Goal: Transaction & Acquisition: Purchase product/service

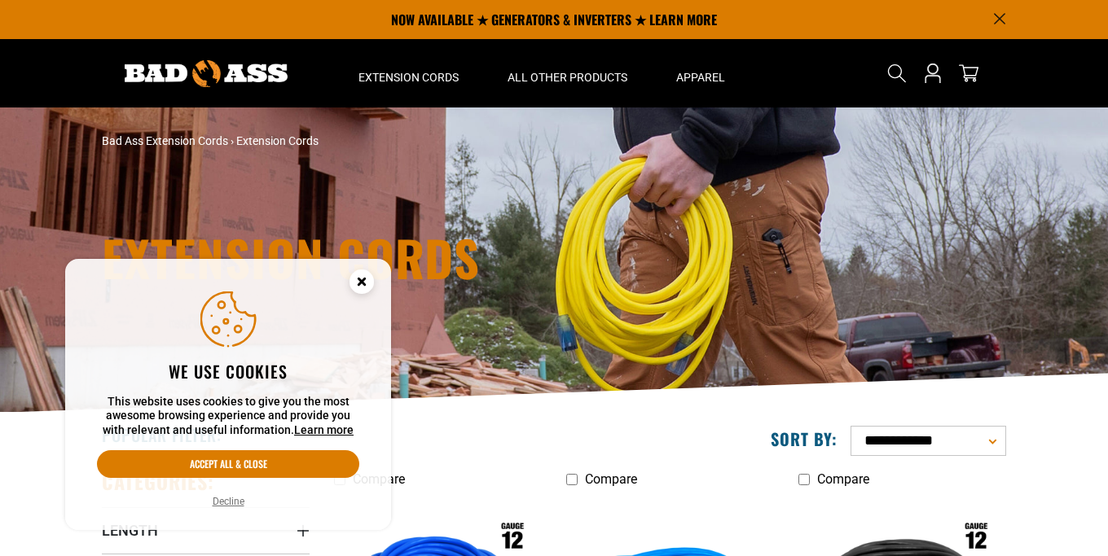
click at [361, 284] on icon "Cookie Consent" at bounding box center [361, 282] width 6 height 6
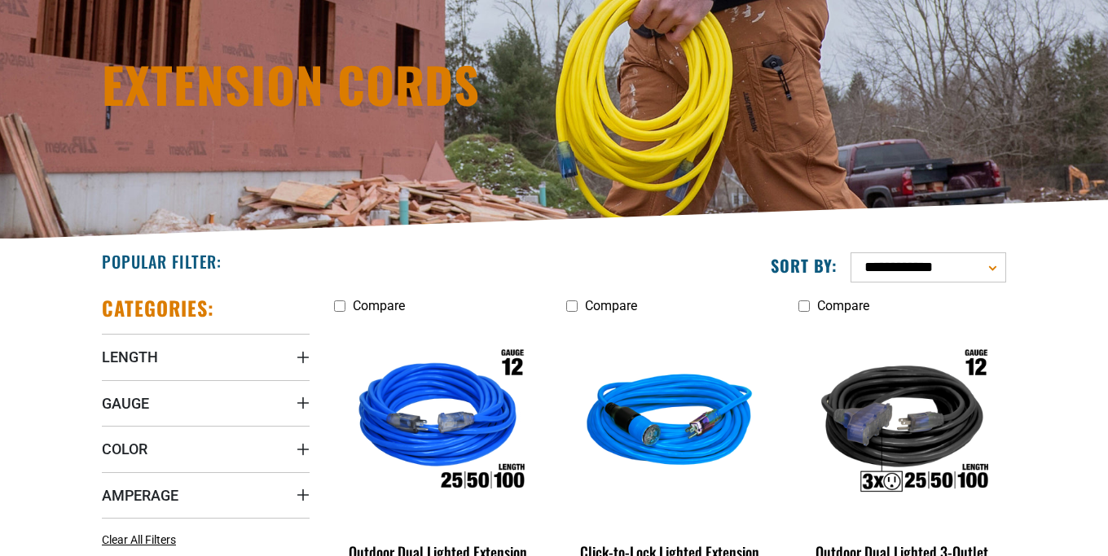
scroll to position [332, 0]
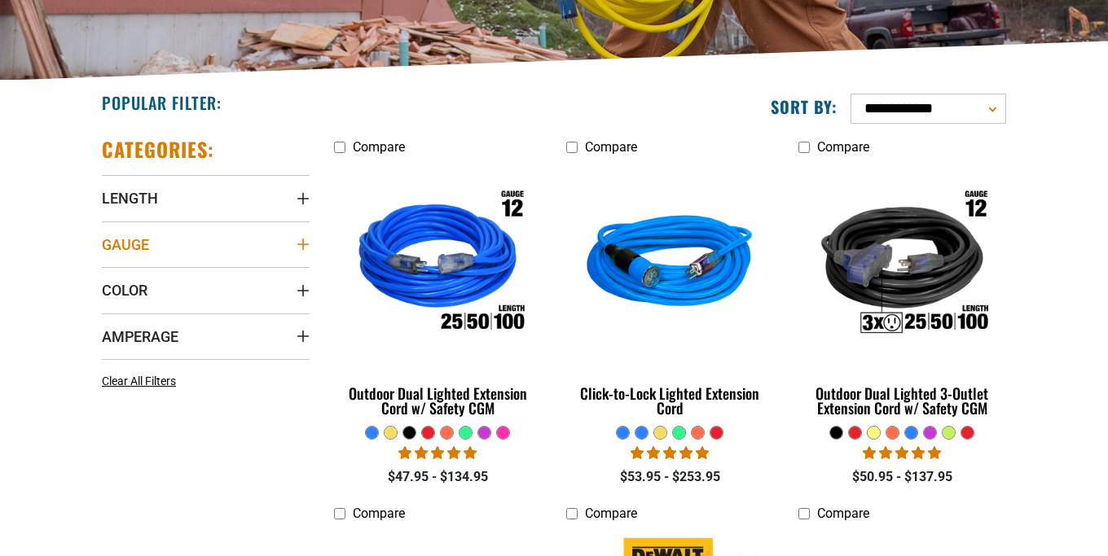
click at [307, 250] on icon "Gauge" at bounding box center [303, 244] width 13 height 13
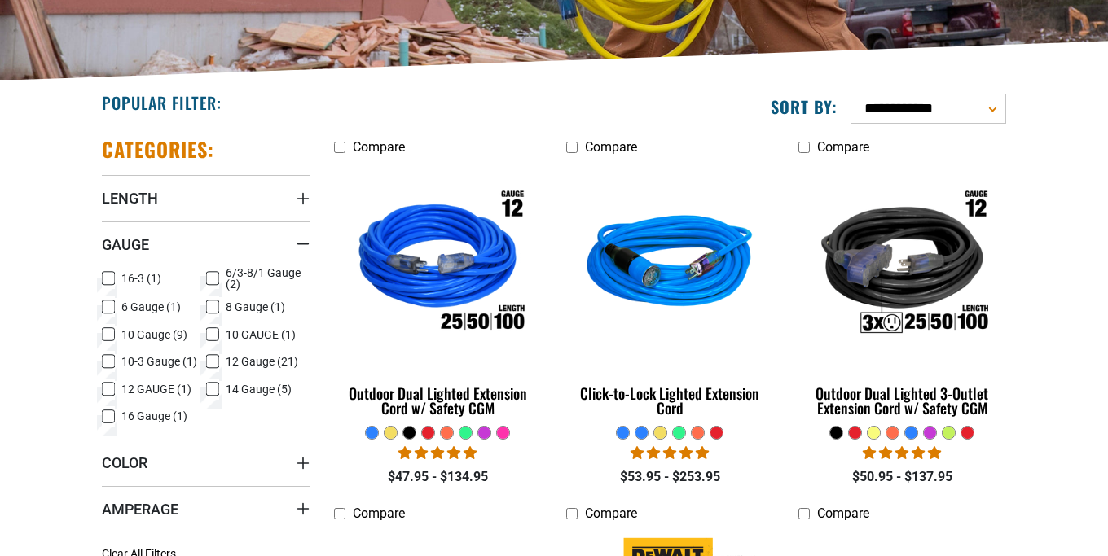
click at [247, 313] on span "8 Gauge (1)" at bounding box center [255, 306] width 59 height 11
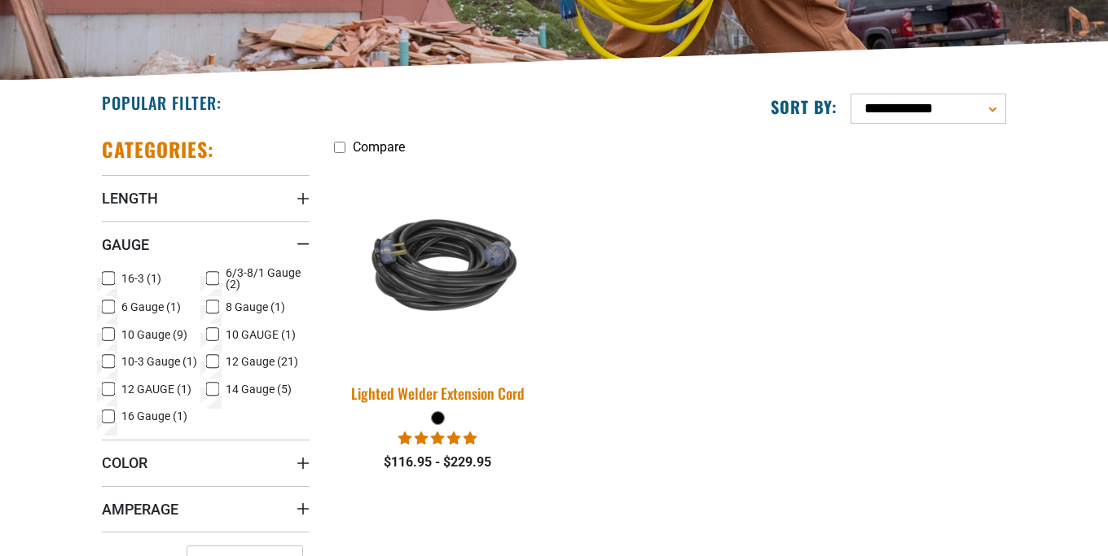
click at [427, 394] on div "Lighted Welder Extension Cord" at bounding box center [438, 393] width 208 height 15
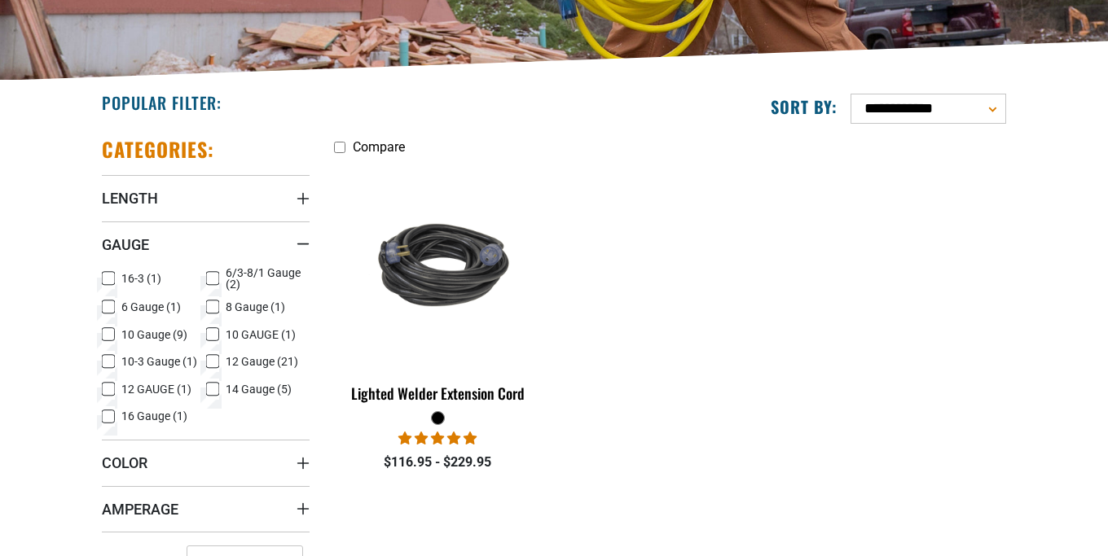
click at [212, 313] on rect at bounding box center [212, 307] width 13 height 13
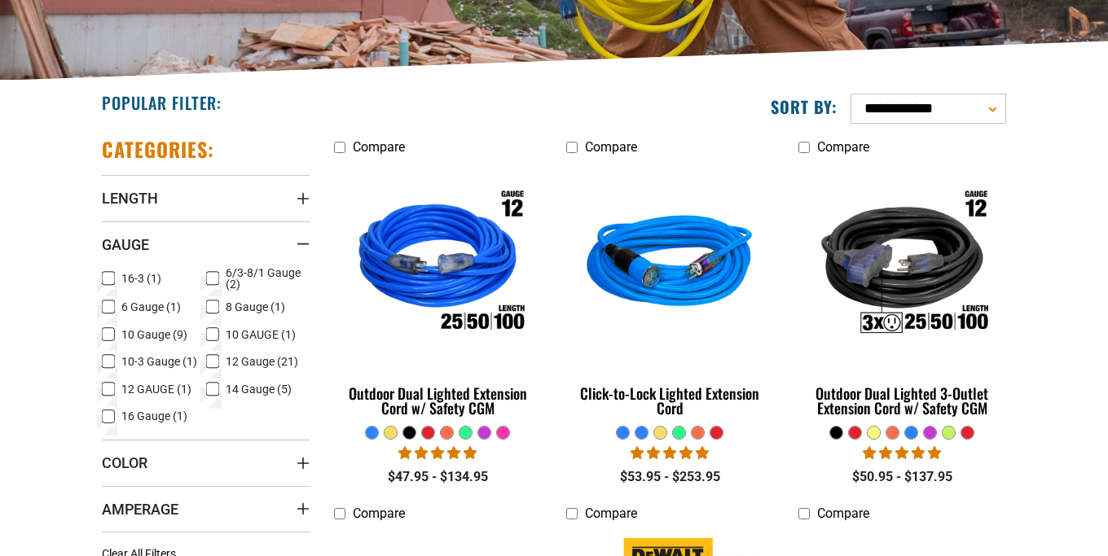
click at [108, 335] on icon at bounding box center [108, 334] width 13 height 21
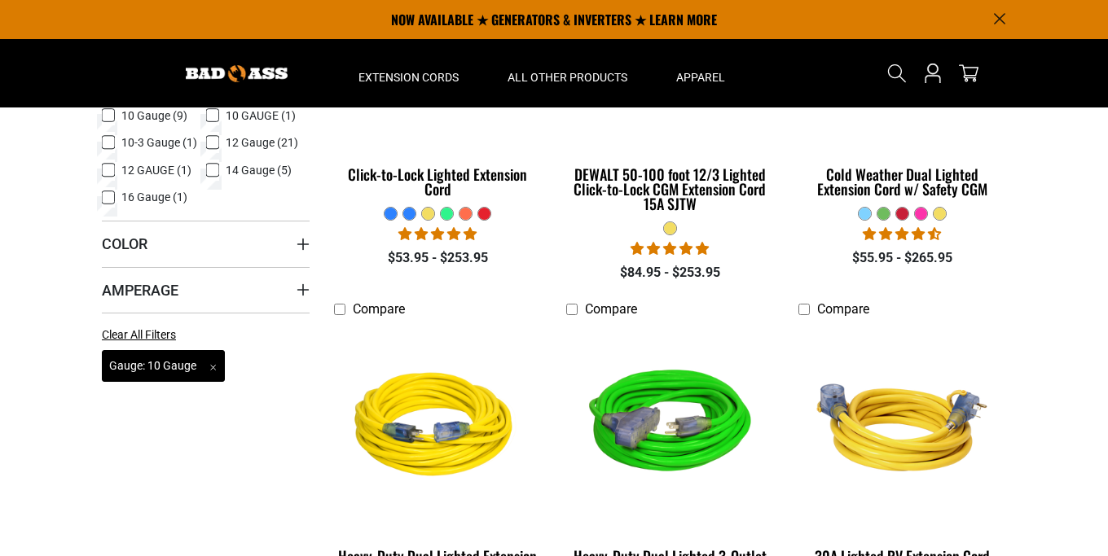
scroll to position [332, 0]
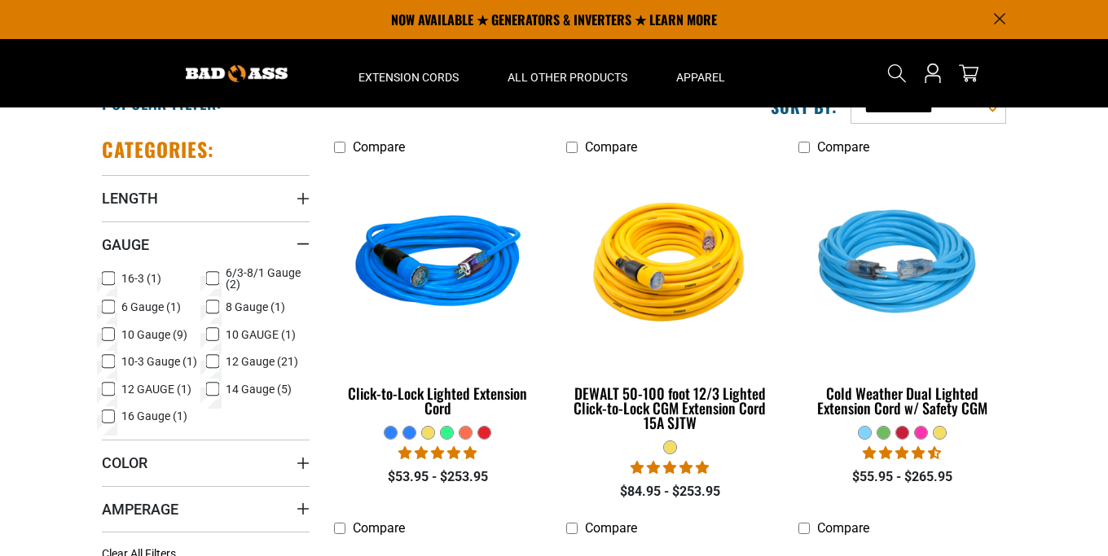
click at [110, 332] on icon at bounding box center [108, 335] width 10 height 9
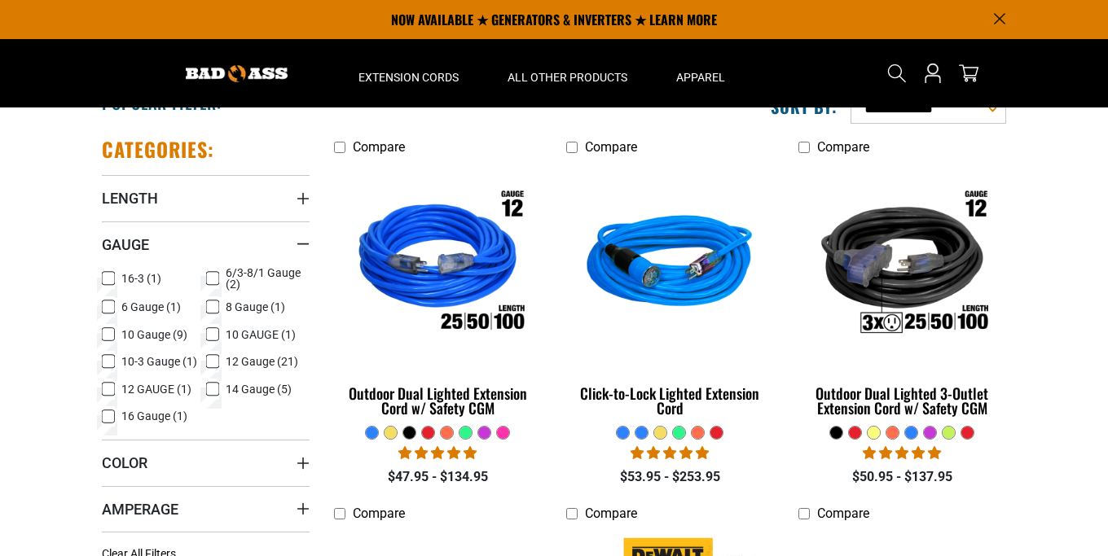
click at [219, 330] on label "10 GAUGE (1) 10 GAUGE (1 product)" at bounding box center [258, 334] width 104 height 21
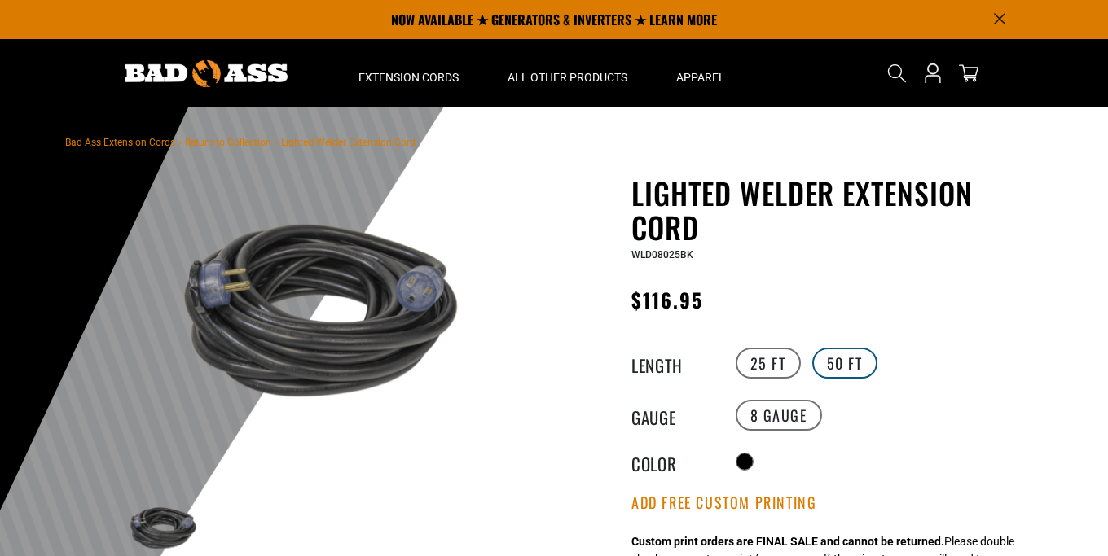
click at [852, 371] on label "50 FT" at bounding box center [844, 363] width 65 height 31
click at [784, 419] on label "8 Gauge" at bounding box center [779, 415] width 86 height 31
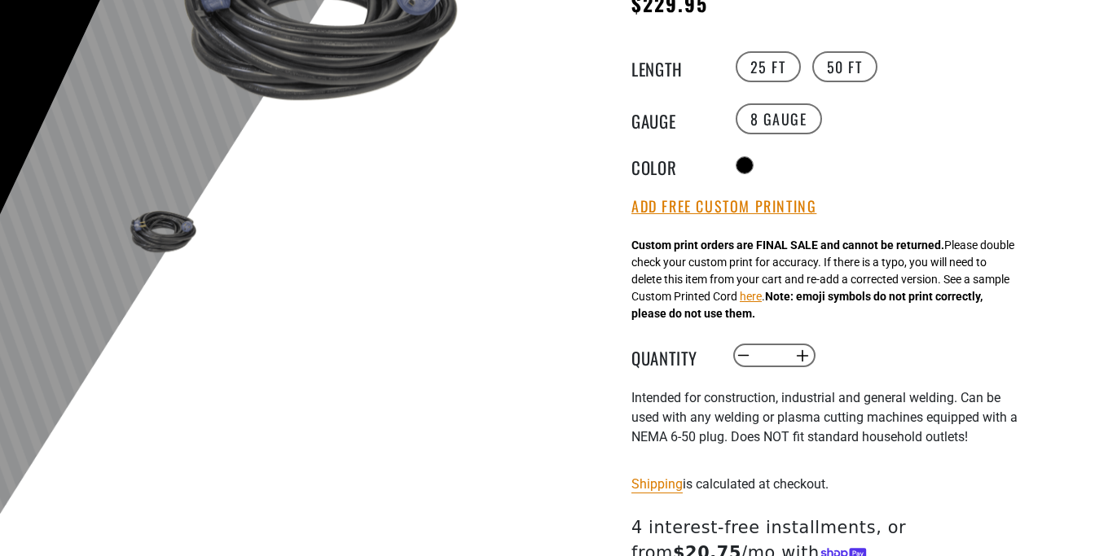
scroll to position [332, 0]
